Goal: Task Accomplishment & Management: Manage account settings

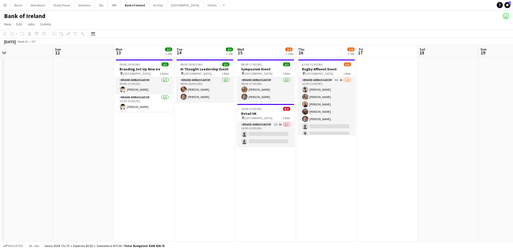
scroll to position [0, 213]
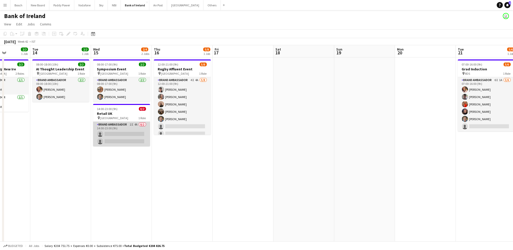
click at [129, 127] on app-card-role "Brand Ambassador 2I 4A 0/2 14:00-23:00 (9h) single-neutral-actions single-neutr…" at bounding box center [121, 134] width 57 height 25
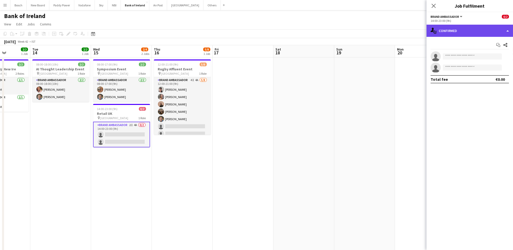
click at [454, 28] on div "single-neutral-actions-check-2 Confirmed" at bounding box center [469, 31] width 86 height 12
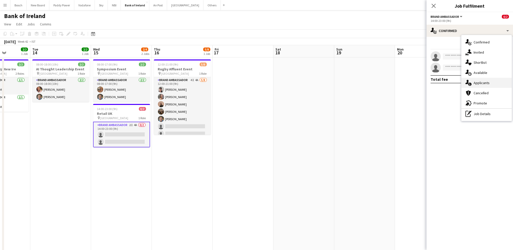
click at [481, 84] on span "Applicants" at bounding box center [481, 83] width 16 height 5
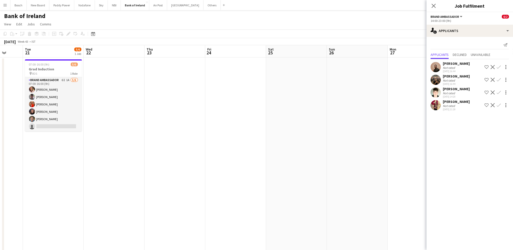
scroll to position [0, 220]
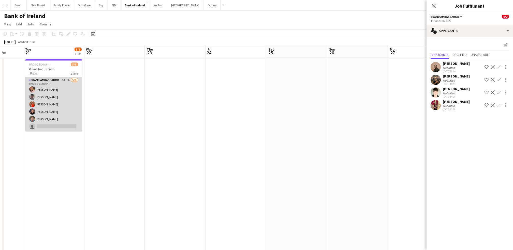
click at [51, 110] on app-card-role "Brand Ambassador 6I 1A [DATE] 07:00-16:00 (9h) [PERSON_NAME] [PERSON_NAME] [PER…" at bounding box center [53, 104] width 57 height 54
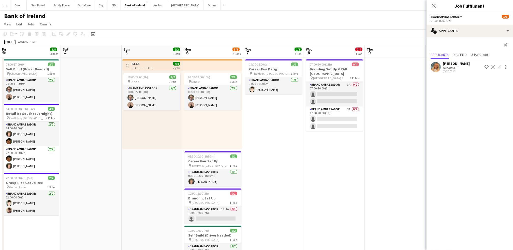
scroll to position [67, 0]
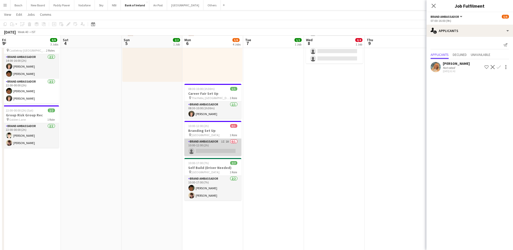
click at [226, 147] on app-card-role "Brand Ambassador 1I 1A 0/1 10:00-12:00 (2h) single-neutral-actions" at bounding box center [212, 147] width 57 height 17
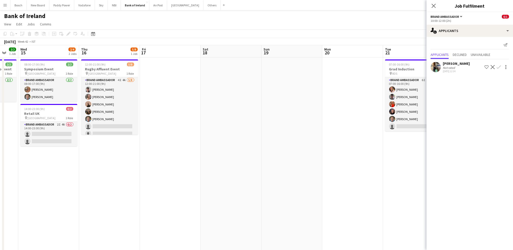
scroll to position [0, 164]
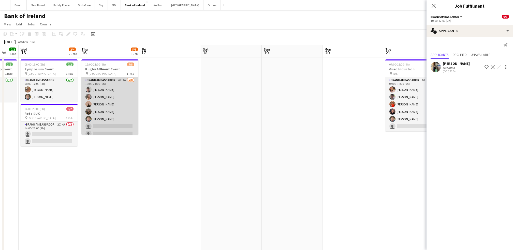
click at [125, 129] on app-card-role "Brand Ambassador 4I 4A [DATE] 12:00-21:00 (9h) [PERSON_NAME] [PERSON_NAME] [PER…" at bounding box center [109, 111] width 57 height 69
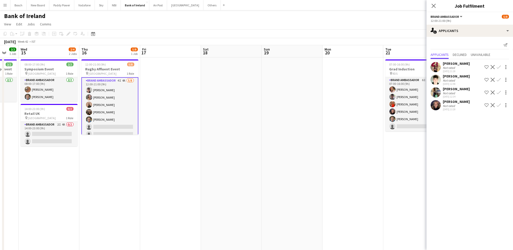
click at [324, 26] on app-page-menu "View Day view expanded Day view collapsed Month view Date picker Jump to [DATE]…" at bounding box center [256, 25] width 513 height 10
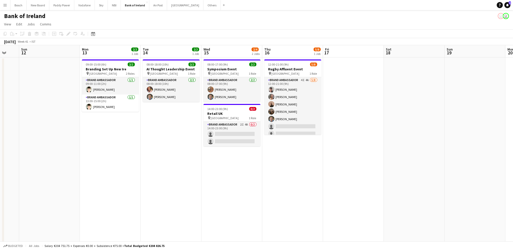
scroll to position [0, 121]
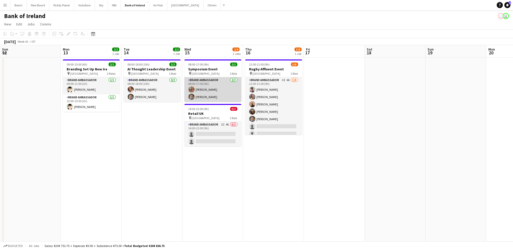
click at [234, 97] on app-card-role "Brand Ambassador [DATE] 08:00-17:00 (9h) [PERSON_NAME] [PERSON_NAME]" at bounding box center [212, 89] width 57 height 25
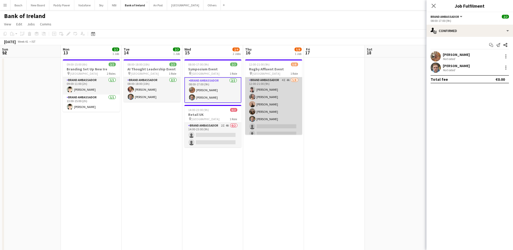
click at [273, 102] on app-card-role "Brand Ambassador 4I 4A [DATE] 12:00-21:00 (9h) [PERSON_NAME] [PERSON_NAME] [PER…" at bounding box center [273, 111] width 57 height 69
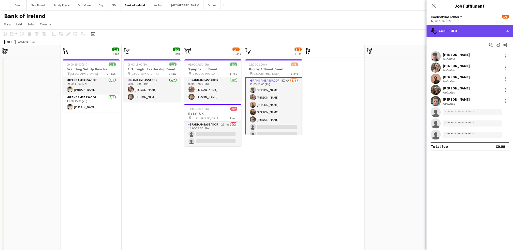
click at [462, 30] on div "single-neutral-actions-check-2 Confirmed" at bounding box center [469, 31] width 86 height 12
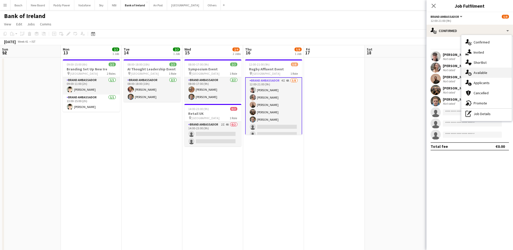
click at [497, 77] on div "single-neutral-actions-upload Available" at bounding box center [486, 73] width 50 height 10
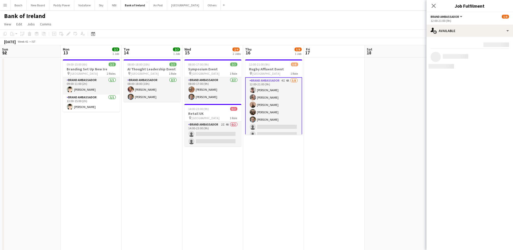
click at [497, 77] on mat-expansion-panel "users Available Rating: 0 - 5 0 5 Distance: 1km - 1001km+ 1001km+ To use matche…" at bounding box center [469, 143] width 86 height 213
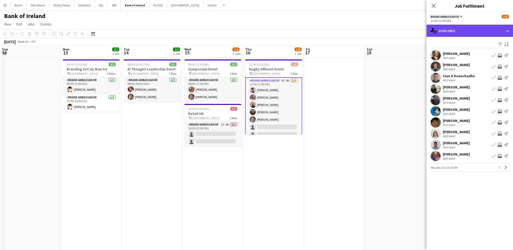
click at [473, 34] on div "single-neutral-actions-upload Available" at bounding box center [469, 31] width 86 height 12
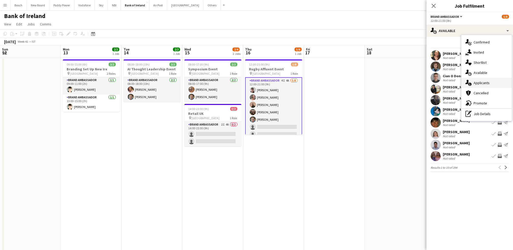
click at [475, 84] on span "Applicants" at bounding box center [481, 83] width 16 height 5
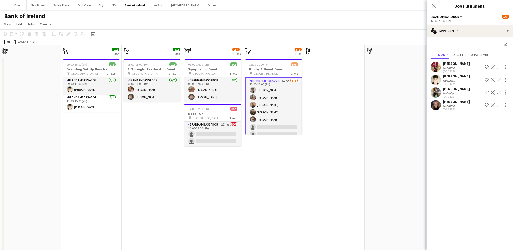
click at [356, 22] on app-page-menu "View Day view expanded Day view collapsed Month view Date picker Jump to [DATE]…" at bounding box center [256, 25] width 513 height 10
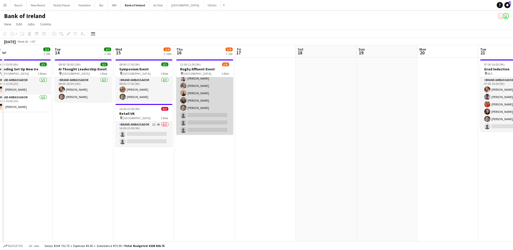
scroll to position [0, 0]
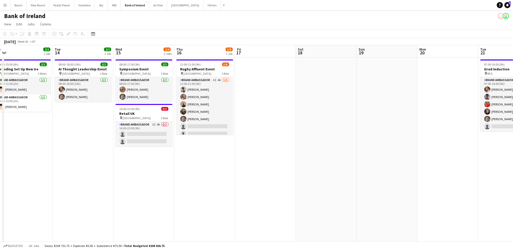
click at [326, 22] on app-page-menu "View Day view expanded Day view collapsed Month view Date picker Jump to [DATE]…" at bounding box center [256, 25] width 513 height 10
click at [162, 25] on app-page-menu "View Day view expanded Day view collapsed Month view Date picker Jump to [DATE]…" at bounding box center [256, 25] width 513 height 10
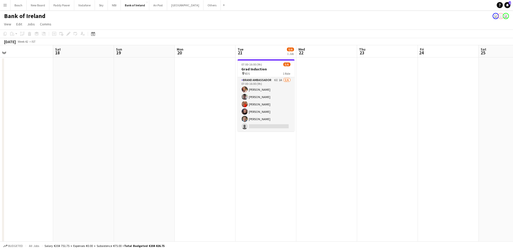
scroll to position [0, 129]
click at [499, 17] on app-user-avatar "user" at bounding box center [500, 16] width 6 height 6
click at [507, 16] on app-user-avatar "user" at bounding box center [505, 16] width 6 height 6
click at [497, 17] on app-user-avatar "user" at bounding box center [500, 16] width 6 height 6
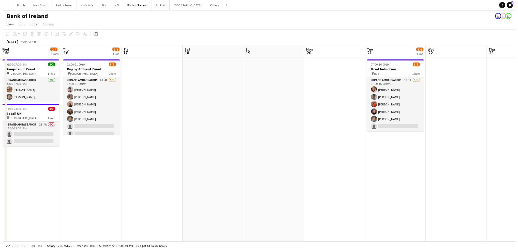
scroll to position [0, 121]
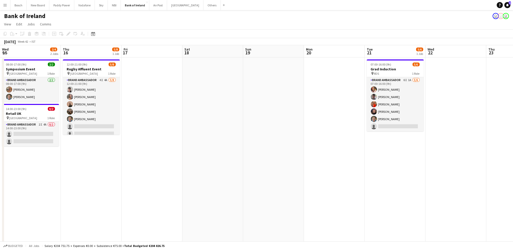
click at [4, 3] on app-icon "Menu" at bounding box center [5, 5] width 4 height 4
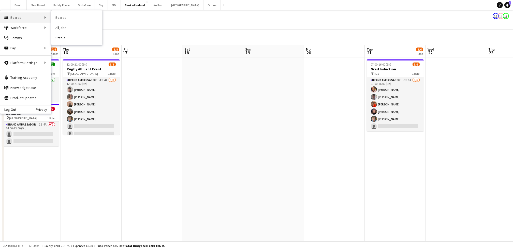
click at [14, 16] on div "Boards Boards" at bounding box center [25, 17] width 51 height 10
click at [208, 35] on app-toolbar "Copy Paste Paste Ctrl+V Paste with crew Ctrl+Shift+V Paste linked Job [GEOGRAPH…" at bounding box center [256, 33] width 513 height 9
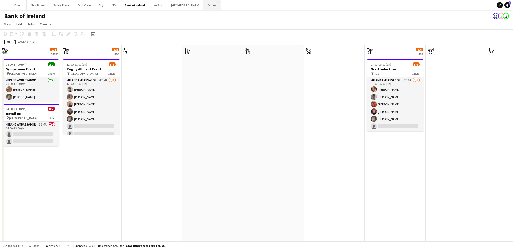
click at [203, 7] on button "Others Close" at bounding box center [211, 5] width 17 height 10
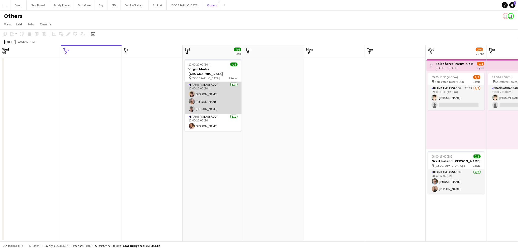
scroll to position [0, 216]
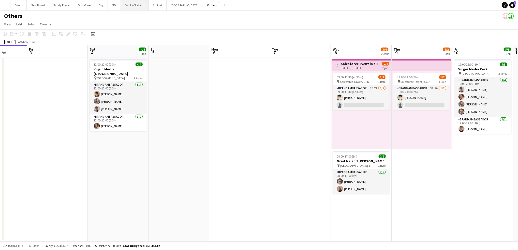
click at [132, 4] on button "Bank of Ireland Close" at bounding box center [135, 5] width 28 height 10
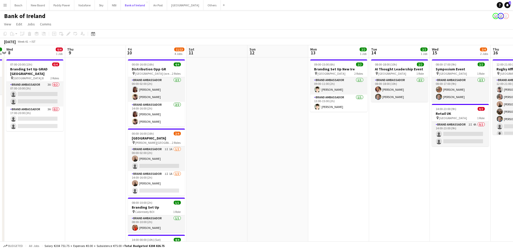
scroll to position [0, 204]
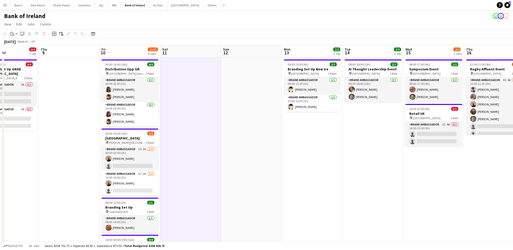
click at [53, 35] on icon "Add job" at bounding box center [54, 34] width 4 height 4
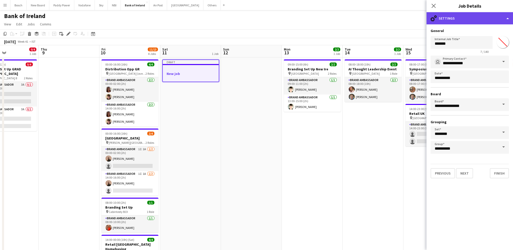
click at [458, 21] on div "cog-double-3 Settings" at bounding box center [469, 18] width 86 height 12
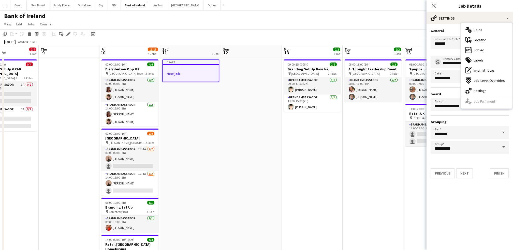
click at [327, 35] on app-toolbar "Copy Paste Paste Ctrl+V Paste with crew Ctrl+Shift+V Paste linked Job [GEOGRAPH…" at bounding box center [256, 33] width 513 height 9
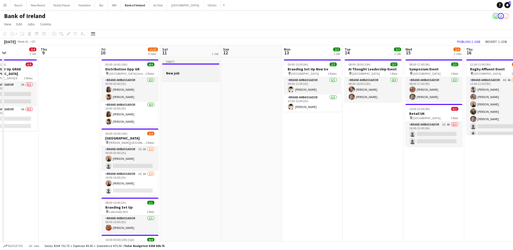
click at [170, 66] on app-job-card "Draft New job" at bounding box center [190, 70] width 57 height 22
click at [28, 34] on icon at bounding box center [29, 34] width 3 height 3
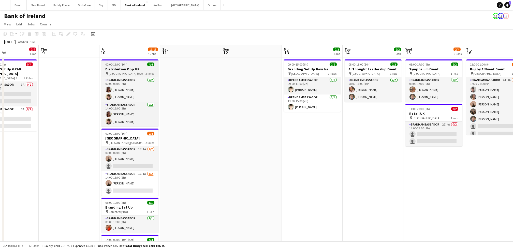
click at [107, 71] on h3 "Distribution Opp GR" at bounding box center [129, 69] width 57 height 5
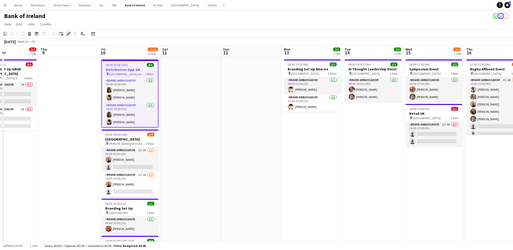
click at [68, 35] on icon at bounding box center [68, 34] width 3 height 3
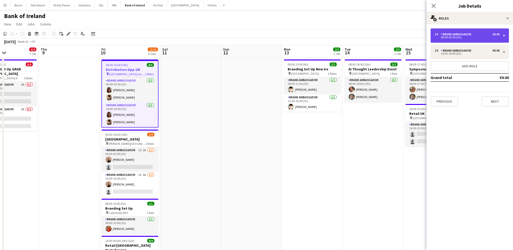
click at [464, 33] on div "Brand Ambassador" at bounding box center [456, 35] width 33 height 4
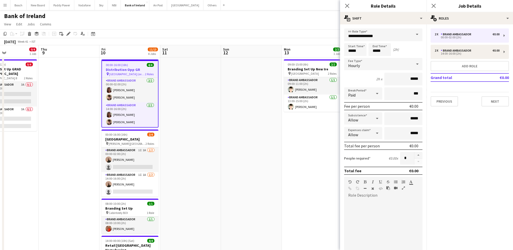
click at [271, 32] on app-toolbar "Copy Paste Paste Ctrl+V Paste with crew Ctrl+Shift+V Paste linked Job [GEOGRAPH…" at bounding box center [256, 33] width 513 height 9
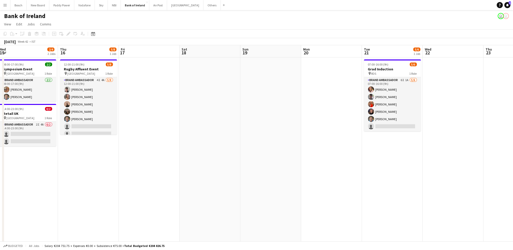
scroll to position [0, 181]
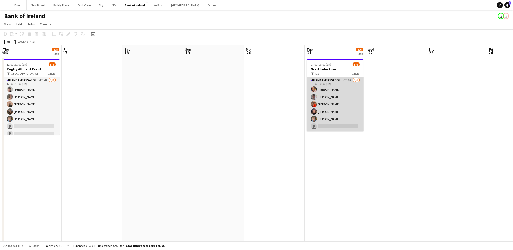
click at [333, 118] on app-card-role "Brand Ambassador 6I 1A [DATE] 07:00-16:00 (9h) [PERSON_NAME] [PERSON_NAME] [PER…" at bounding box center [335, 104] width 57 height 54
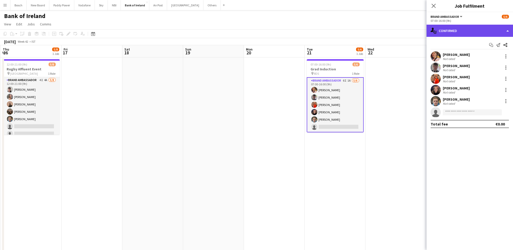
click at [467, 26] on div "single-neutral-actions-check-2 Confirmed" at bounding box center [469, 31] width 86 height 12
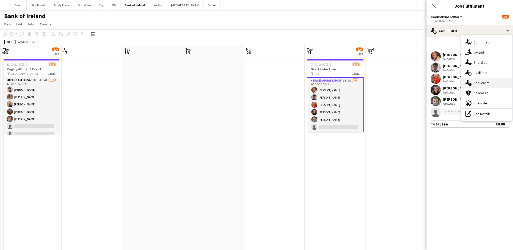
click at [473, 82] on div "single-neutral-actions-information Applicants" at bounding box center [486, 83] width 50 height 10
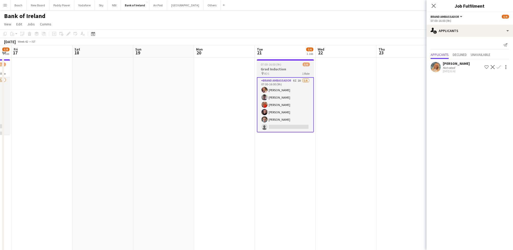
scroll to position [0, 231]
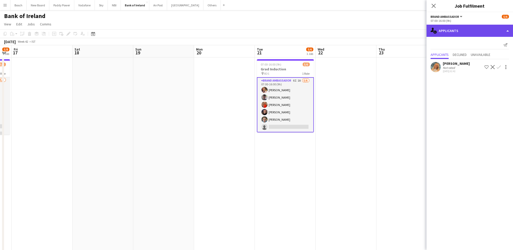
click at [479, 30] on div "single-neutral-actions-information Applicants" at bounding box center [469, 31] width 86 height 12
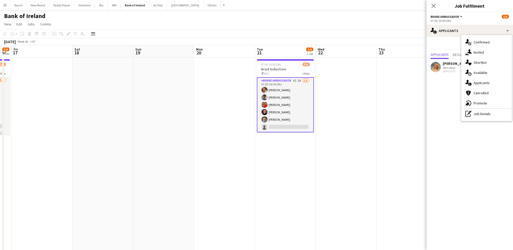
click at [468, 49] on div "single-neutral-actions-share-1 Invited" at bounding box center [486, 52] width 50 height 10
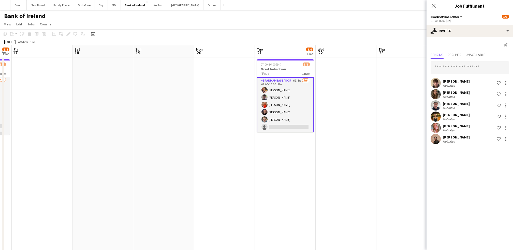
drag, startPoint x: 466, startPoint y: 129, endPoint x: 468, endPoint y: 71, distance: 58.2
click at [468, 71] on div "[PERSON_NAME] Not rated Shortlist crew [PERSON_NAME] Not rated Shortlist crew […" at bounding box center [469, 102] width 86 height 86
click at [445, 164] on mat-expansion-panel "user-plus Invited Send notification Pending Declined Unavailable [PERSON_NAME] …" at bounding box center [469, 143] width 86 height 213
click at [508, 93] on div at bounding box center [505, 94] width 6 height 6
click at [394, 26] on div at bounding box center [256, 125] width 513 height 250
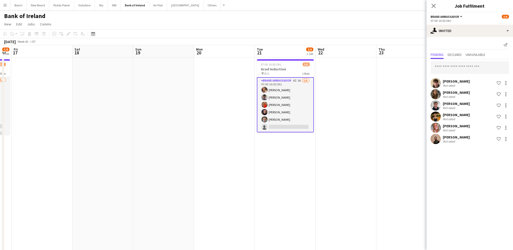
scroll to position [0, 152]
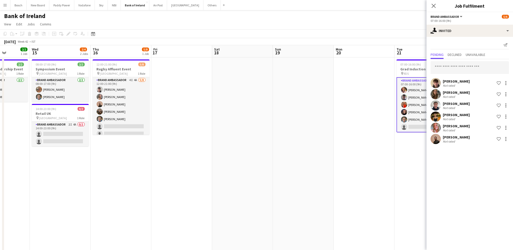
click at [289, 30] on app-toolbar "Copy Paste Paste Ctrl+V Paste with crew Ctrl+Shift+V Paste linked Job [GEOGRAPH…" at bounding box center [256, 33] width 513 height 9
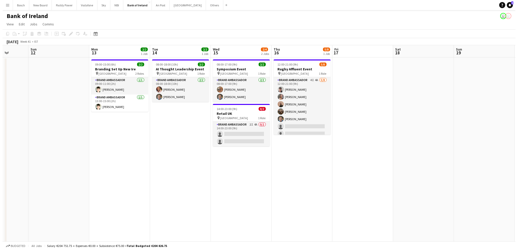
scroll to position [0, 149]
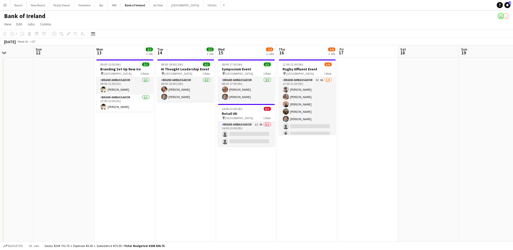
click at [3, 7] on app-icon "Menu" at bounding box center [5, 5] width 4 height 4
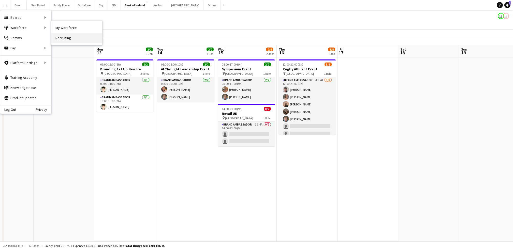
click at [61, 36] on link "Recruiting" at bounding box center [76, 38] width 51 height 10
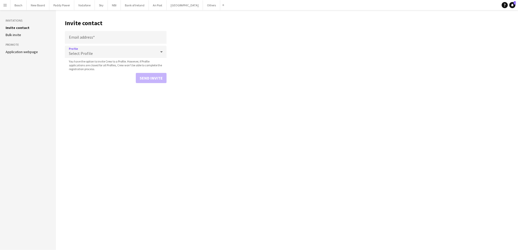
click at [88, 55] on span "Select Profile" at bounding box center [81, 53] width 24 height 5
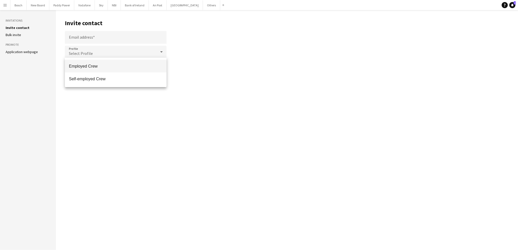
click at [217, 102] on div at bounding box center [259, 125] width 518 height 250
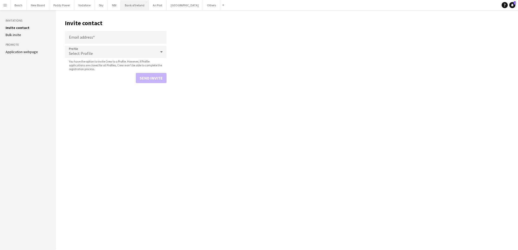
click at [132, 5] on button "Bank of Ireland Close" at bounding box center [135, 5] width 28 height 10
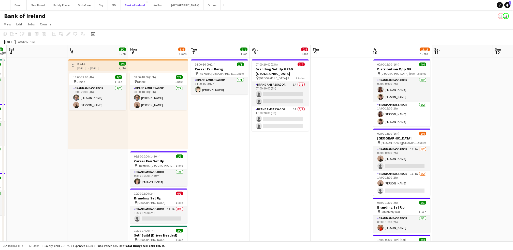
scroll to position [0, 127]
